Goal: Use online tool/utility: Utilize a website feature to perform a specific function

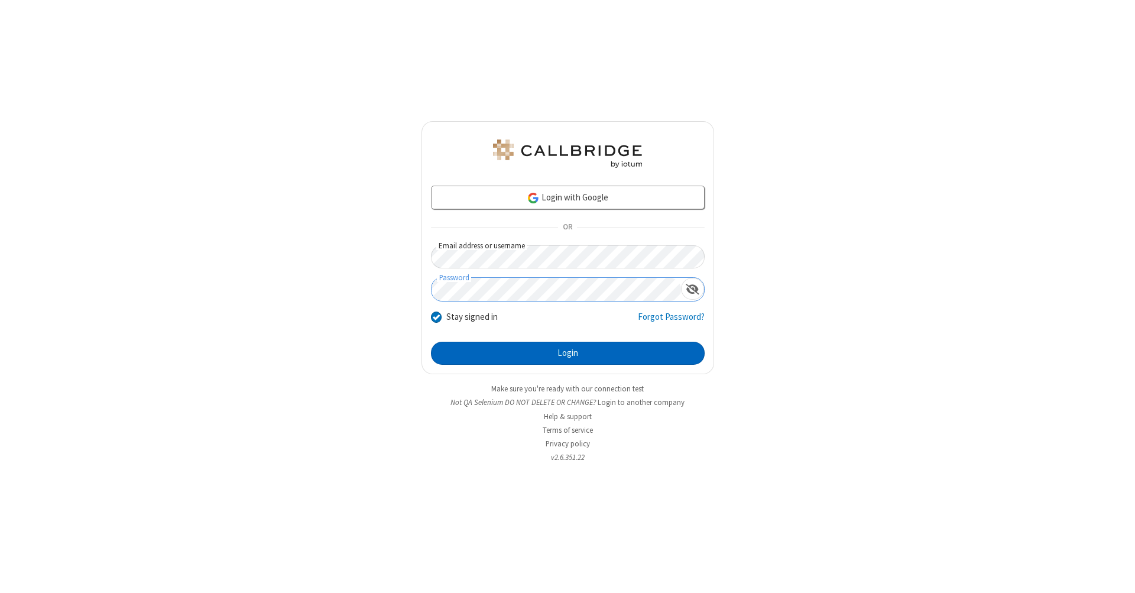
click at [567, 353] on button "Login" at bounding box center [568, 354] width 274 height 24
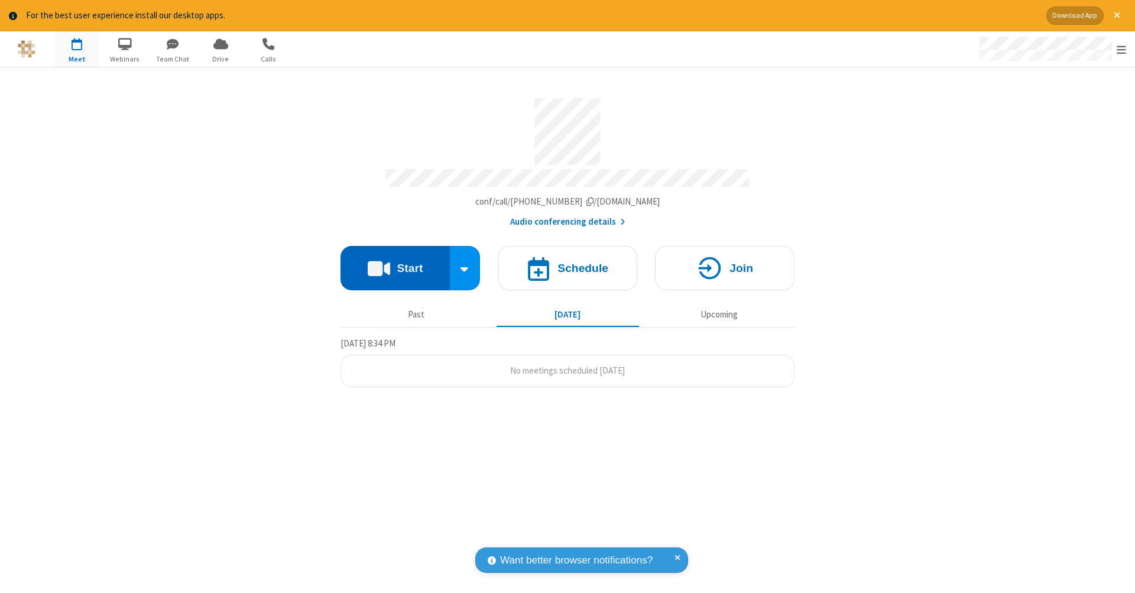
click at [395, 262] on button "Start" at bounding box center [394, 268] width 109 height 44
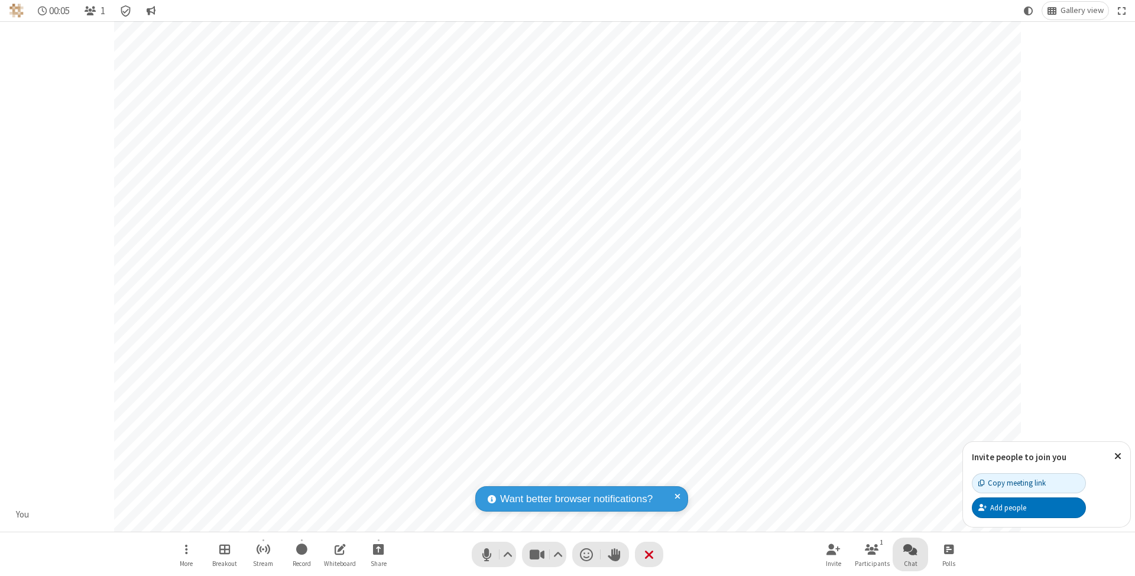
click at [910, 549] on span "Open chat" at bounding box center [910, 549] width 14 height 15
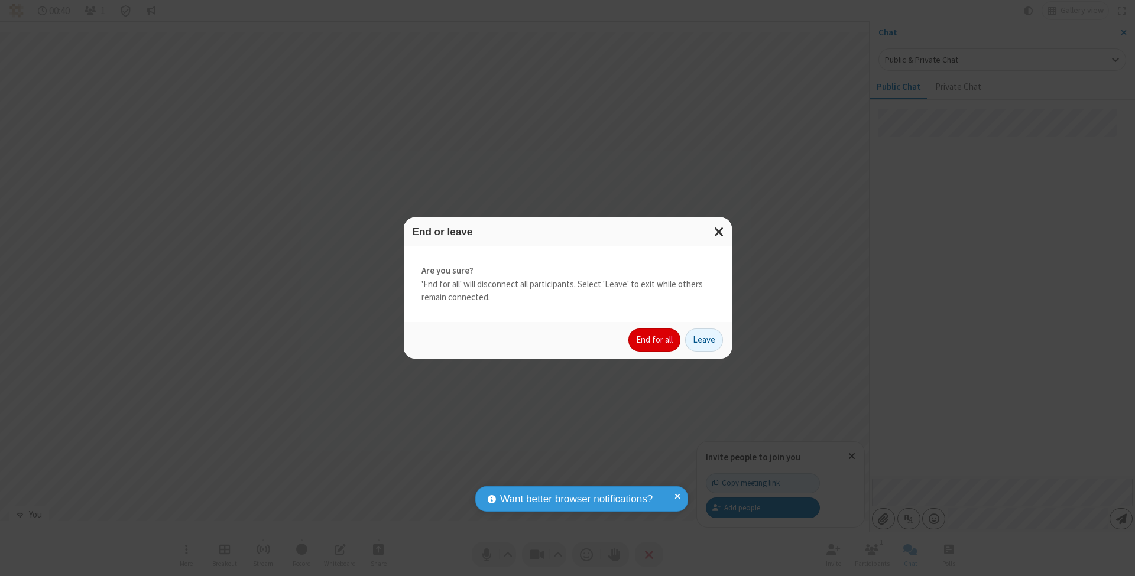
click at [655, 339] on button "End for all" at bounding box center [654, 341] width 52 height 24
